Goal: Communication & Community: Answer question/provide support

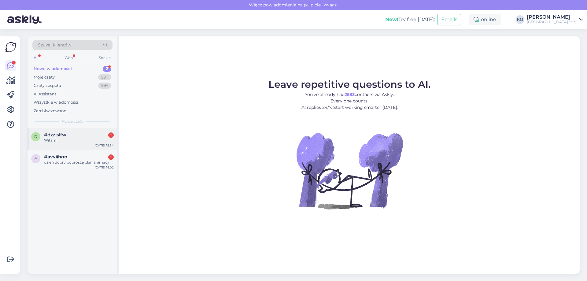
click at [54, 135] on span "#dzzjslfw" at bounding box center [55, 135] width 22 height 6
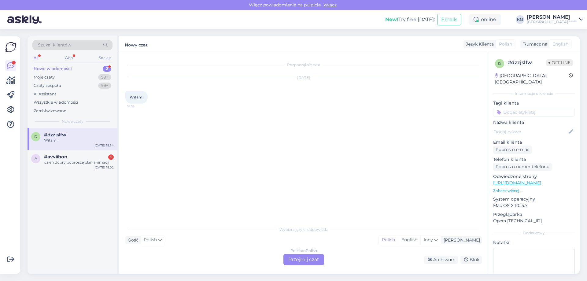
click at [310, 263] on div "Polish to Polish Przejmij czat" at bounding box center [304, 259] width 41 height 11
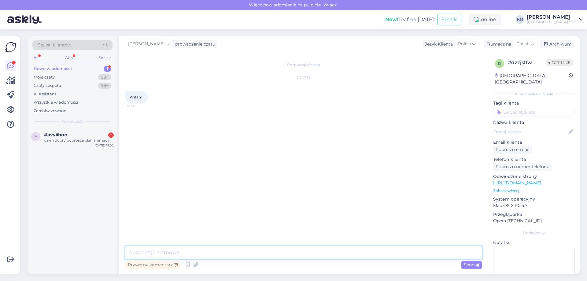
click at [241, 255] on textarea at bounding box center [303, 252] width 357 height 13
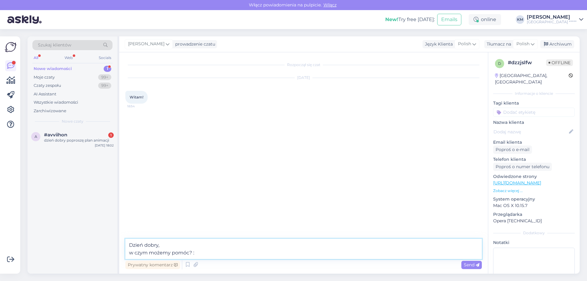
type textarea "Dzień dobry, w czym możemy pomóc? :)"
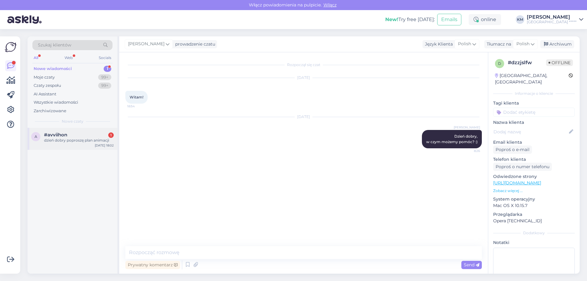
click at [72, 139] on div "dzień dobry poproszę plan animacji" at bounding box center [79, 141] width 70 height 6
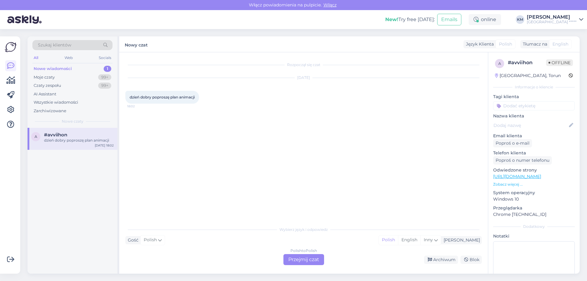
click at [308, 258] on div "Polish to Polish Przejmij czat" at bounding box center [304, 259] width 41 height 11
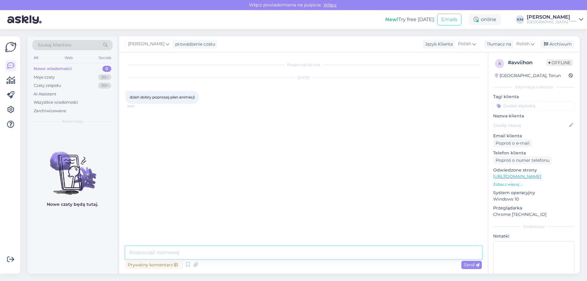
click at [165, 250] on textarea at bounding box center [303, 252] width 357 height 13
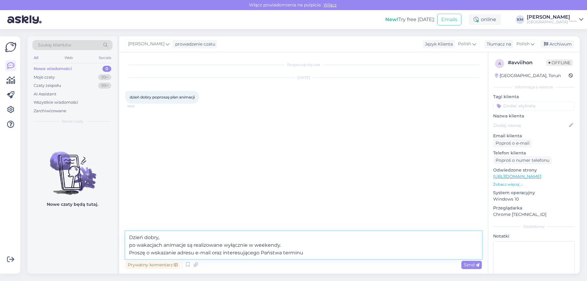
type textarea "Dzień dobry, po wakacjach animacje są realizowane wyłącznie w weekendy. Proszę …"
